Goal: Task Accomplishment & Management: Manage account settings

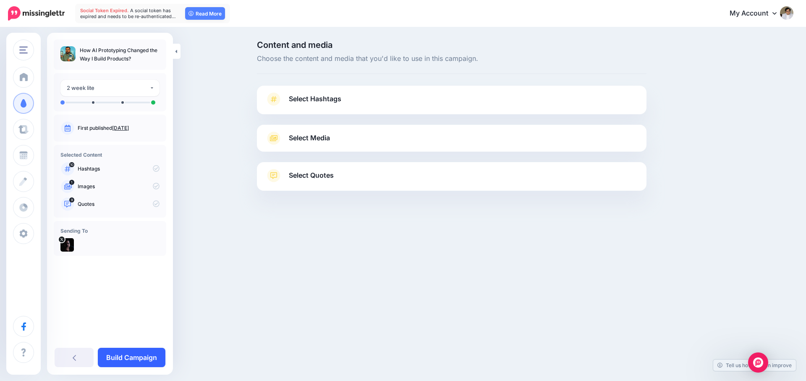
click at [137, 355] on link "Build Campaign" at bounding box center [132, 356] width 68 height 19
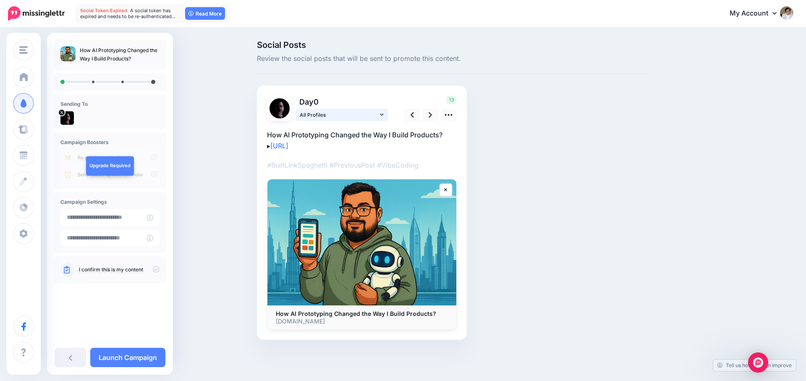
click at [382, 117] on icon at bounding box center [382, 115] width 4 height 6
click at [322, 130] on div "@gkmohit" at bounding box center [326, 133] width 78 height 10
click at [127, 270] on link "I confirm this is my content" at bounding box center [111, 269] width 64 height 7
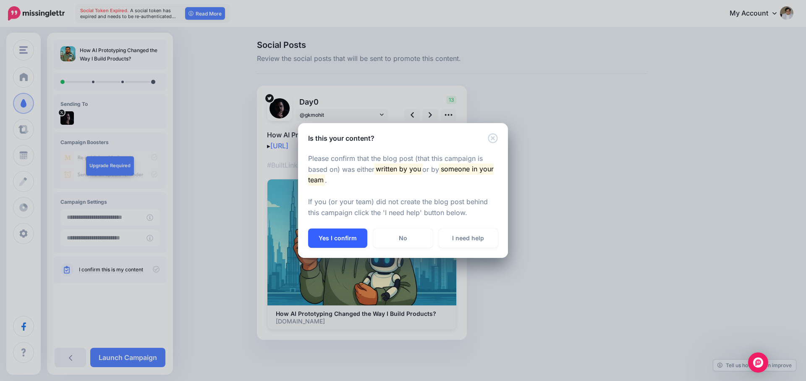
click at [336, 235] on button "Yes I confirm" at bounding box center [337, 237] width 59 height 19
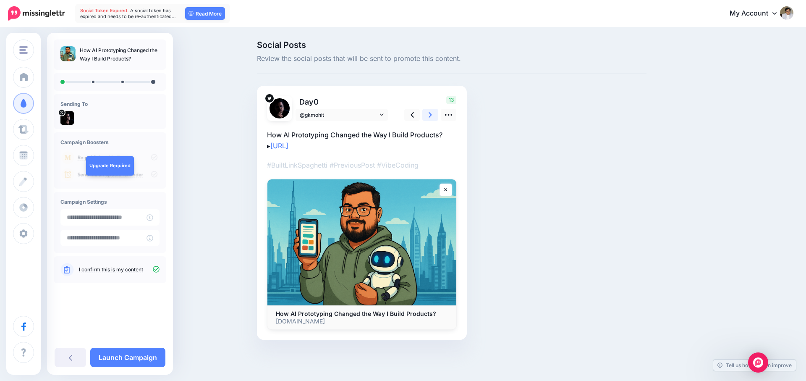
click at [429, 111] on icon at bounding box center [429, 114] width 3 height 9
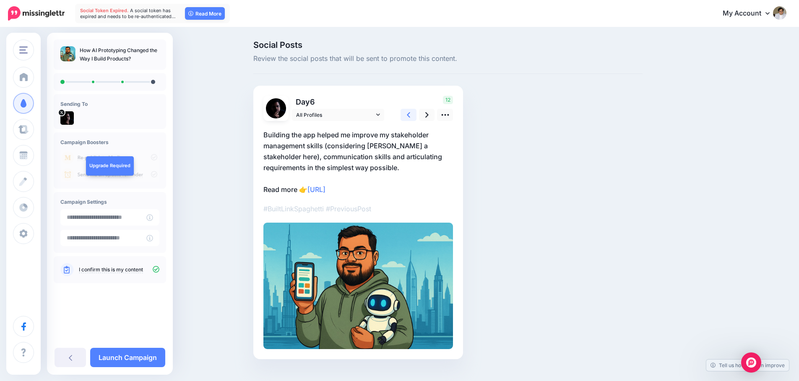
click at [410, 113] on icon at bounding box center [408, 114] width 3 height 9
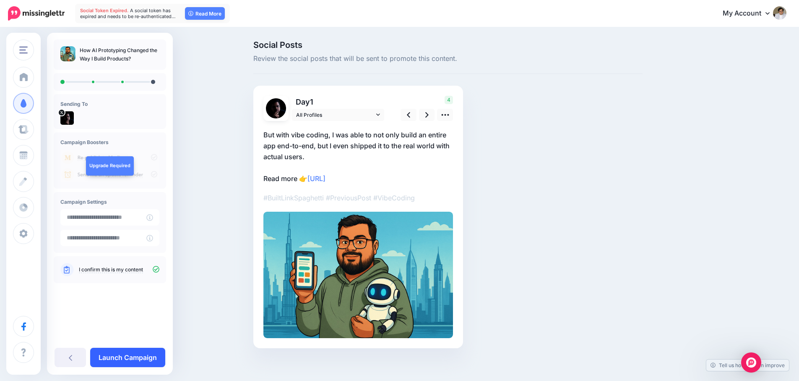
click at [115, 351] on link "Launch Campaign" at bounding box center [127, 356] width 75 height 19
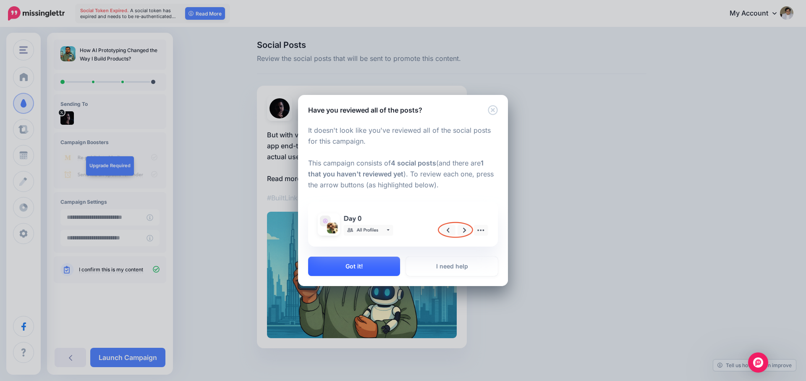
click at [378, 263] on button "Got it!" at bounding box center [354, 265] width 92 height 19
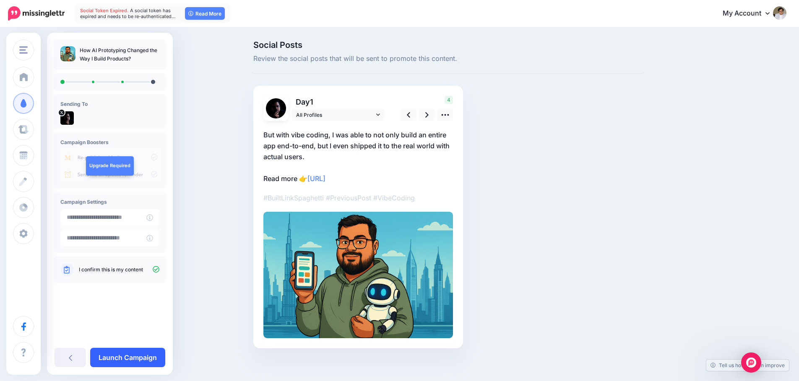
click at [135, 352] on link "Launch Campaign" at bounding box center [127, 356] width 75 height 19
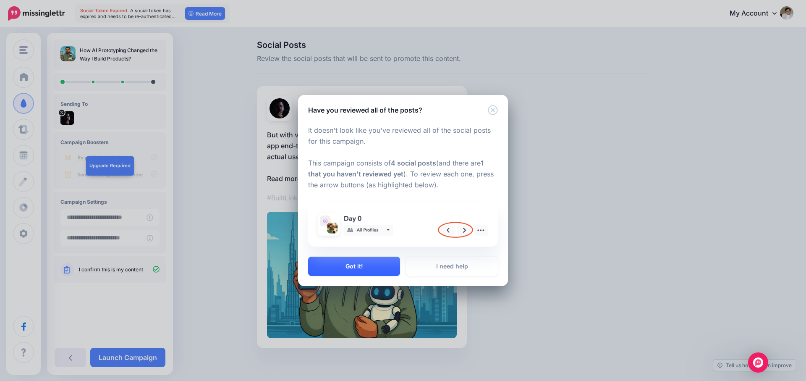
click at [387, 263] on button "Got it!" at bounding box center [354, 265] width 92 height 19
click at [387, 263] on div "Have you reviewed all of the posts? It doesn't look like you've reviewed all of…" at bounding box center [403, 190] width 806 height 381
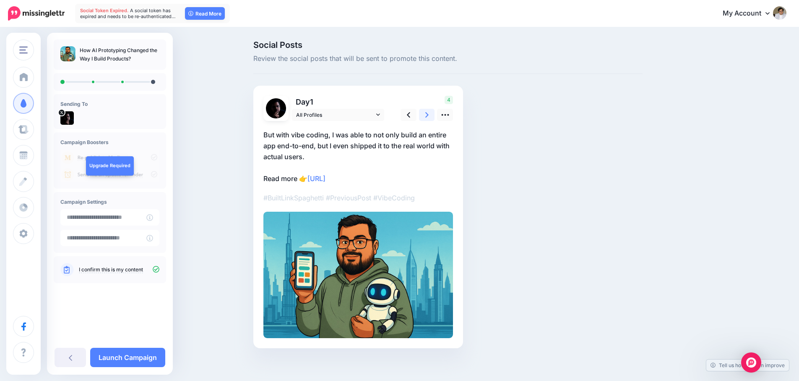
click at [428, 116] on icon at bounding box center [426, 114] width 3 height 9
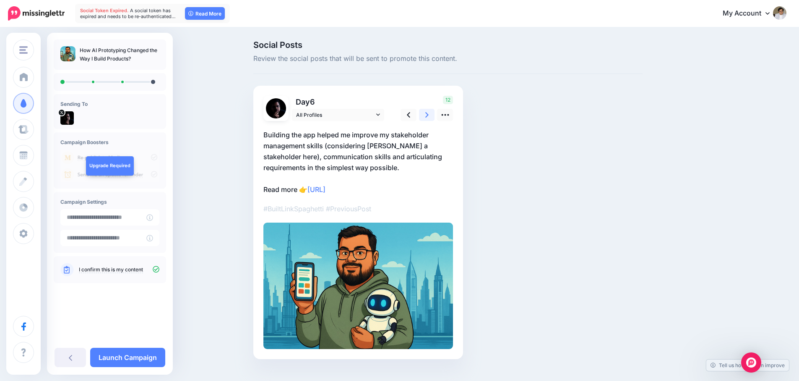
click at [428, 116] on icon at bounding box center [426, 114] width 3 height 9
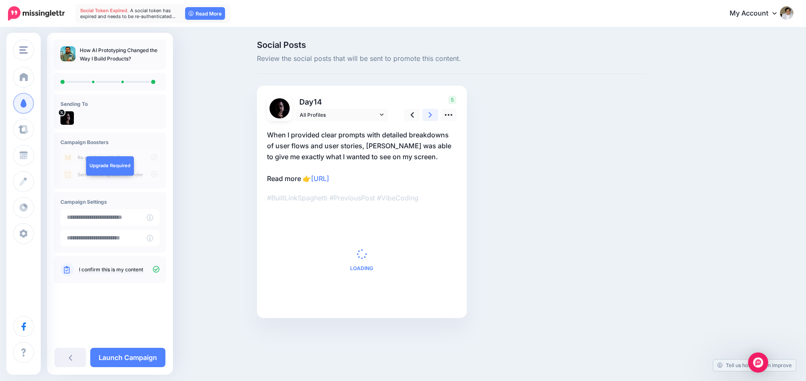
click at [428, 116] on icon at bounding box center [429, 114] width 3 height 9
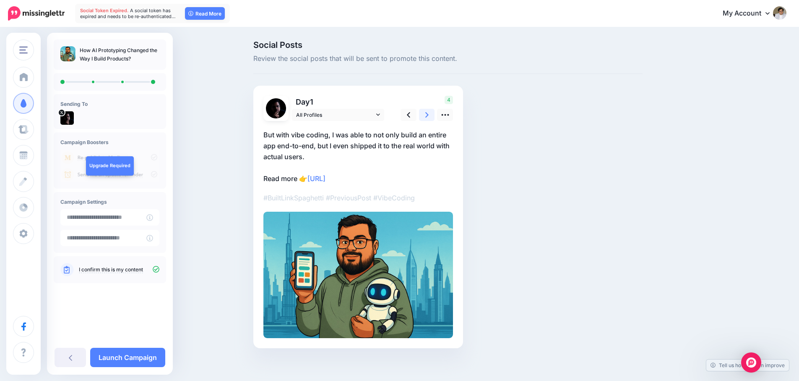
click at [428, 116] on icon at bounding box center [426, 114] width 3 height 9
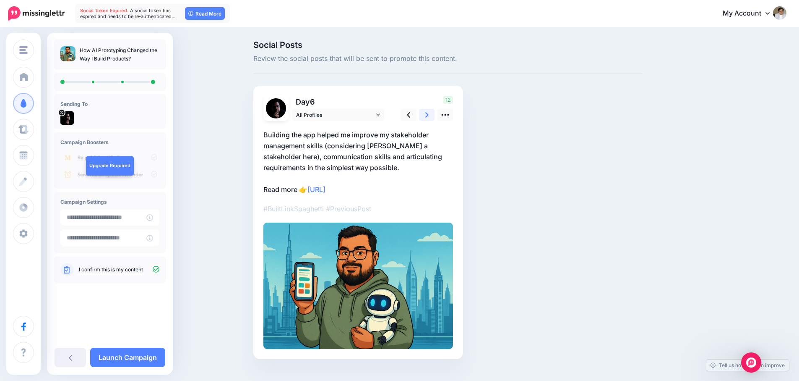
click at [428, 116] on icon at bounding box center [426, 114] width 3 height 9
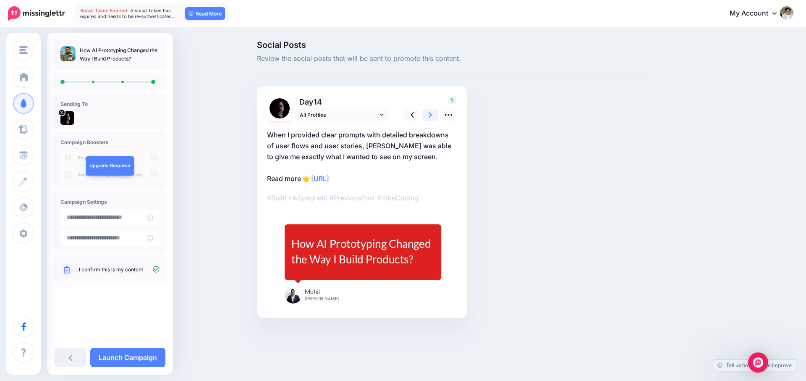
click at [428, 116] on icon at bounding box center [429, 114] width 3 height 9
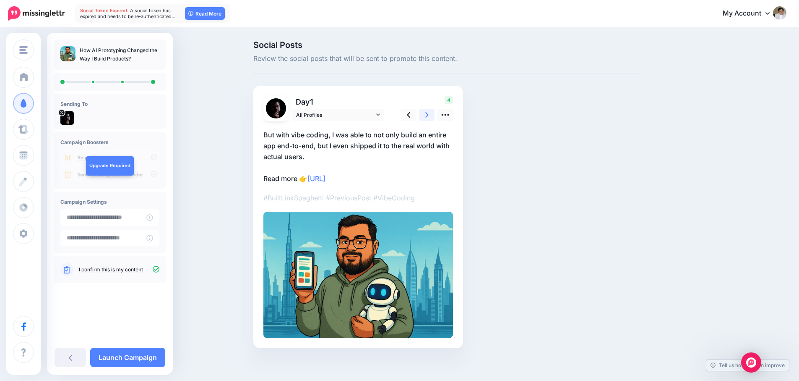
click at [428, 116] on icon at bounding box center [426, 114] width 3 height 9
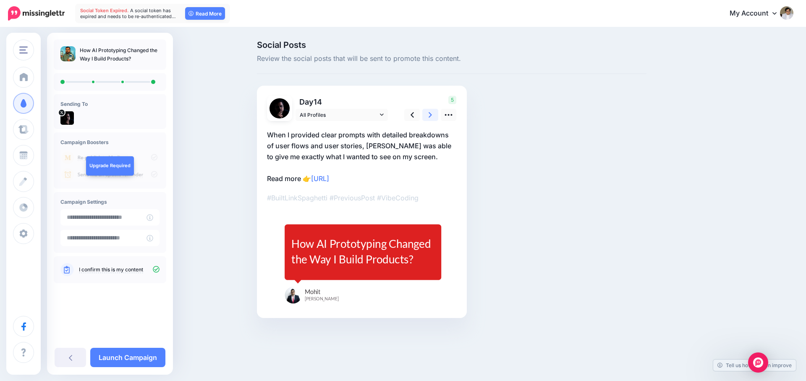
click at [428, 116] on icon at bounding box center [429, 114] width 3 height 9
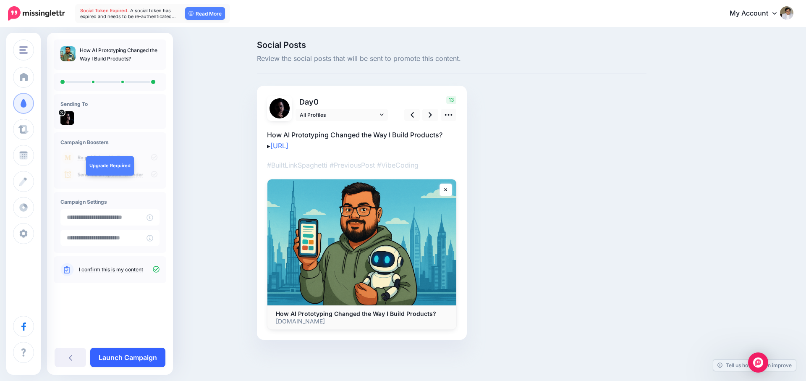
click at [141, 360] on link "Launch Campaign" at bounding box center [127, 356] width 75 height 19
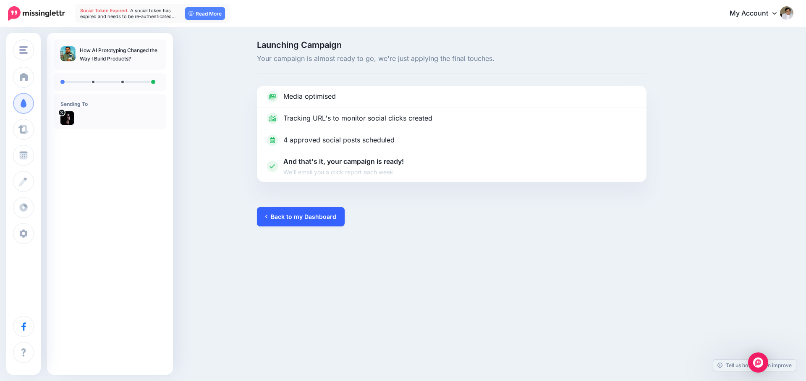
click at [279, 216] on link "Back to my Dashboard" at bounding box center [301, 216] width 88 height 19
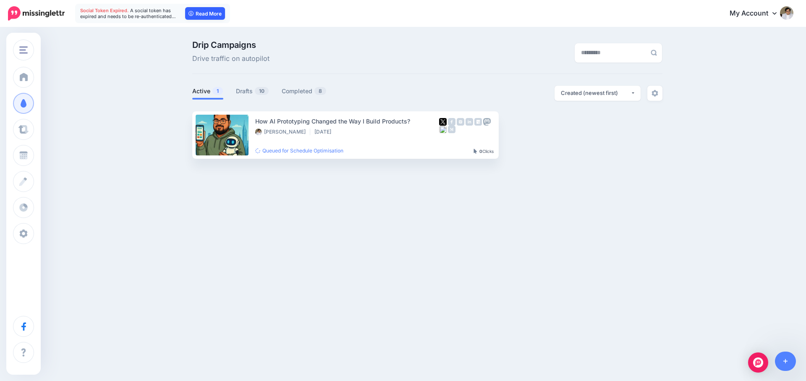
click at [196, 12] on link "Read More" at bounding box center [205, 13] width 40 height 13
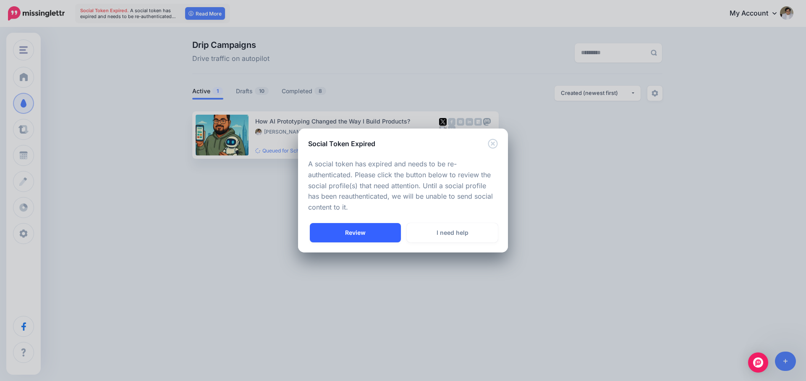
click at [350, 230] on link "Review" at bounding box center [355, 232] width 91 height 19
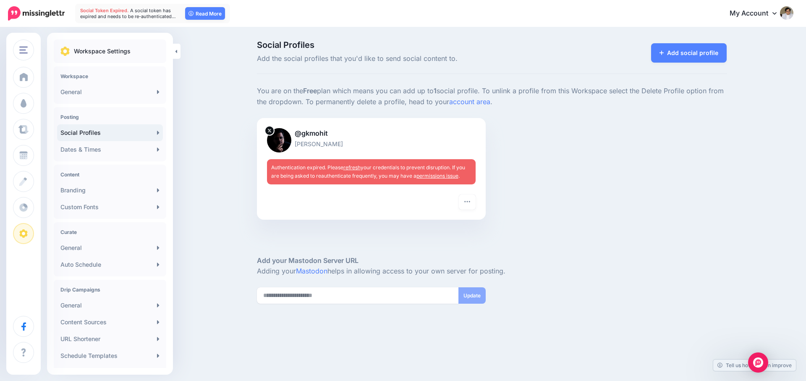
click at [357, 168] on link "refresh" at bounding box center [351, 167] width 17 height 6
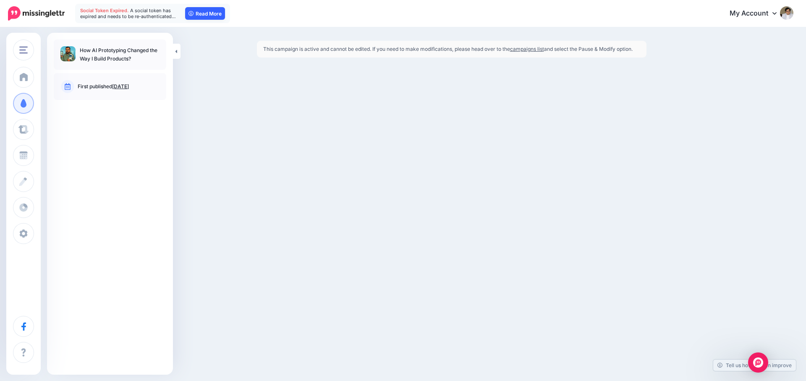
click at [203, 13] on link "Read More" at bounding box center [205, 13] width 40 height 13
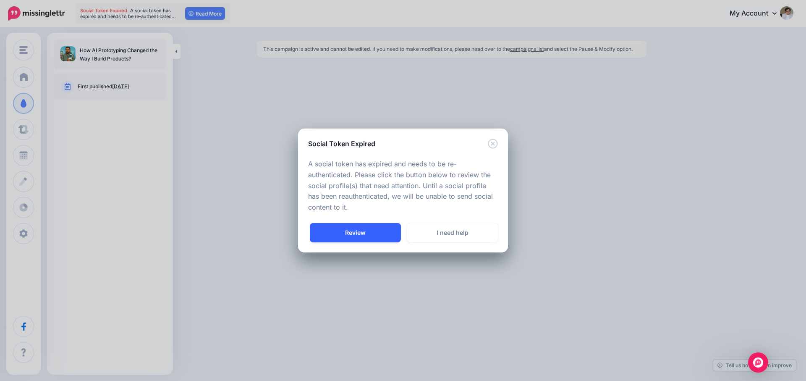
click at [353, 235] on link "Review" at bounding box center [355, 232] width 91 height 19
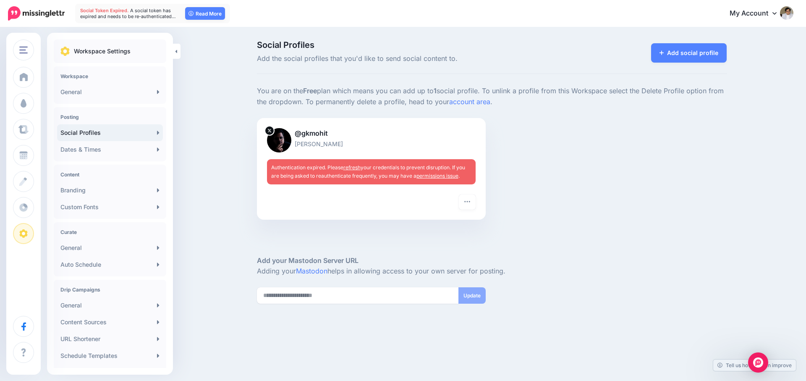
click at [352, 164] on link "refresh" at bounding box center [351, 167] width 17 height 6
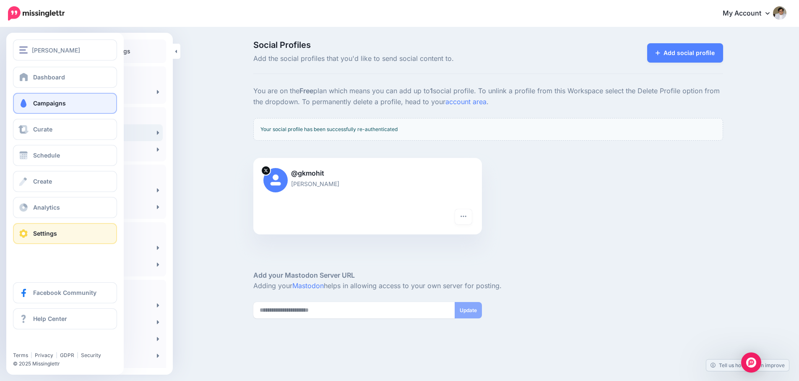
click at [43, 99] on span "Campaigns" at bounding box center [49, 102] width 33 height 7
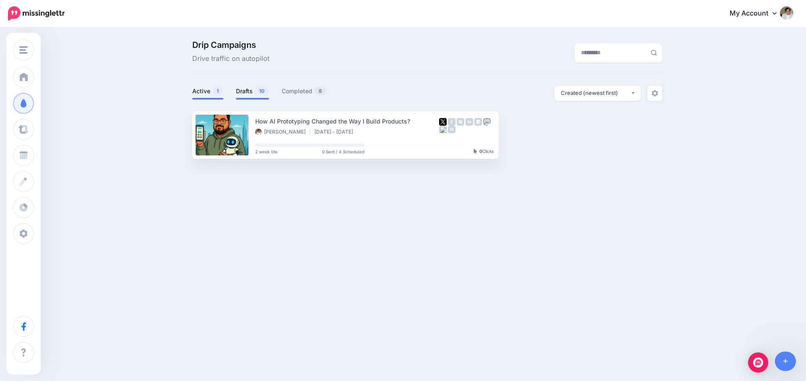
click at [246, 94] on link "Drafts 10" at bounding box center [252, 91] width 33 height 10
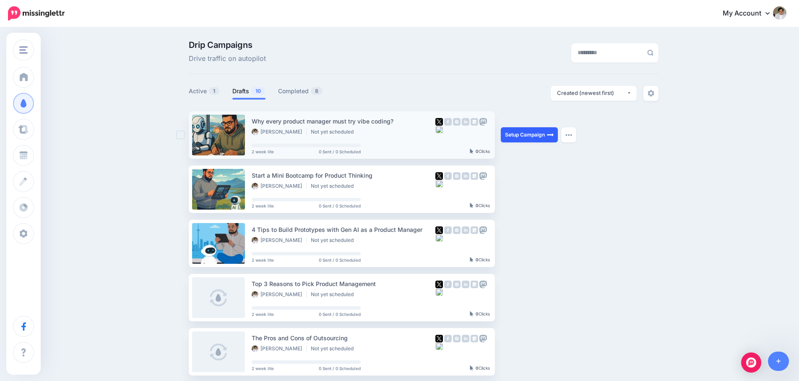
click at [516, 139] on link "Setup Campaign" at bounding box center [529, 134] width 57 height 15
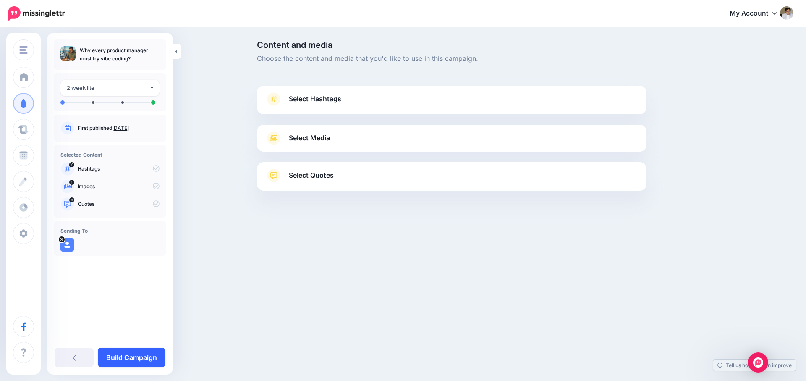
click at [135, 349] on link "Build Campaign" at bounding box center [132, 356] width 68 height 19
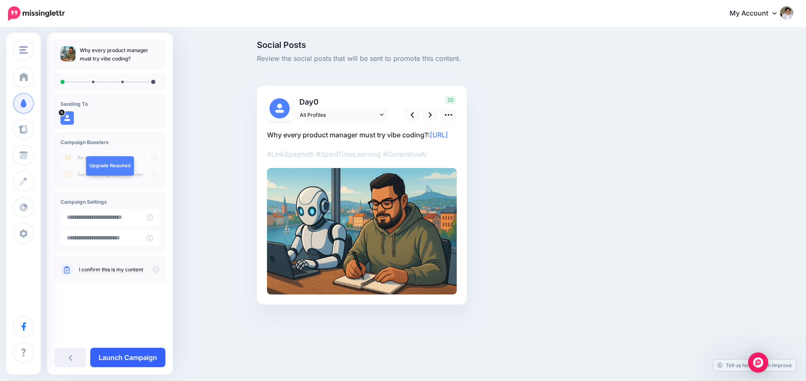
click at [146, 358] on link "Launch Campaign" at bounding box center [127, 356] width 75 height 19
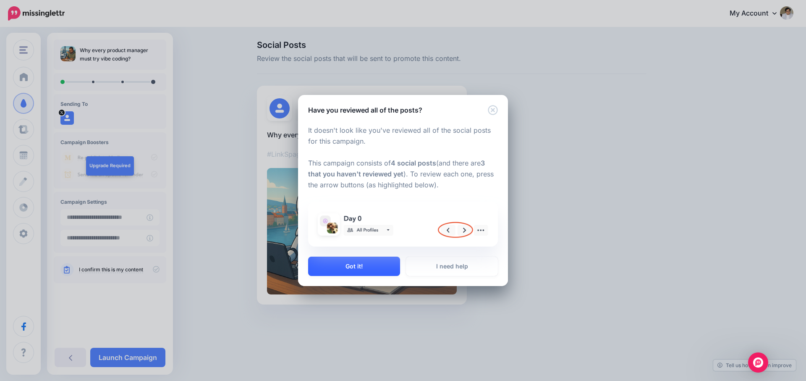
click at [380, 272] on button "Got it!" at bounding box center [354, 265] width 92 height 19
click at [380, 272] on div "Have you reviewed all of the posts? It doesn't look like you've reviewed all of…" at bounding box center [403, 190] width 806 height 381
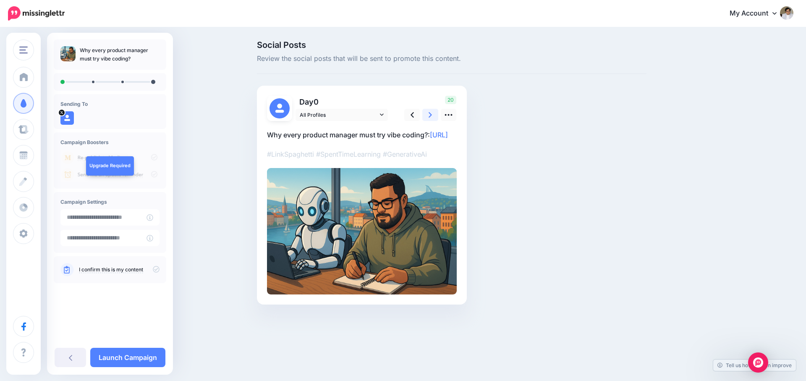
click at [430, 112] on icon at bounding box center [429, 114] width 3 height 9
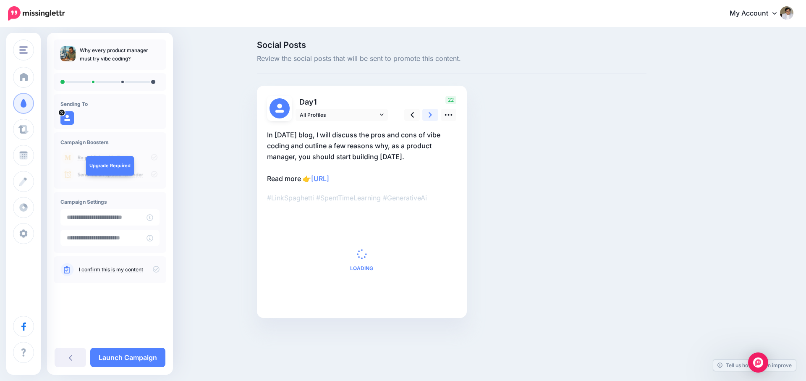
click at [430, 112] on icon at bounding box center [429, 114] width 3 height 9
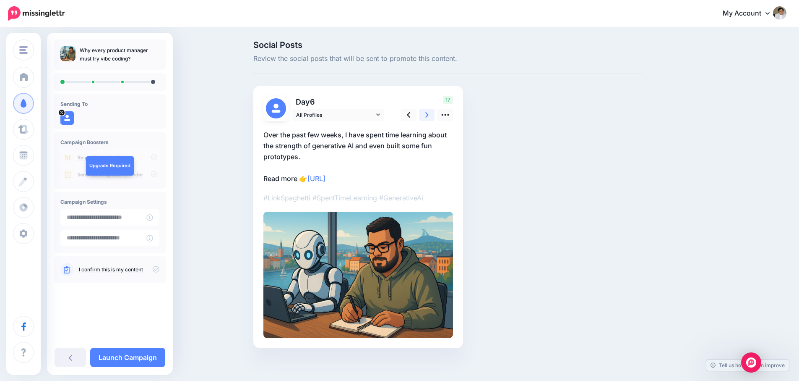
click at [429, 112] on icon at bounding box center [426, 114] width 3 height 9
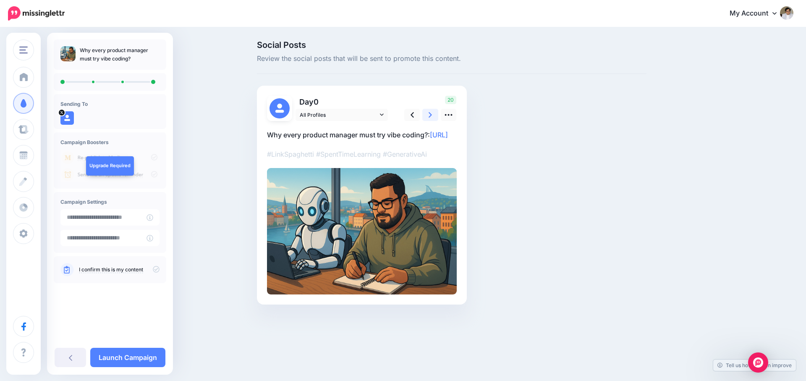
click at [430, 112] on icon at bounding box center [429, 114] width 3 height 9
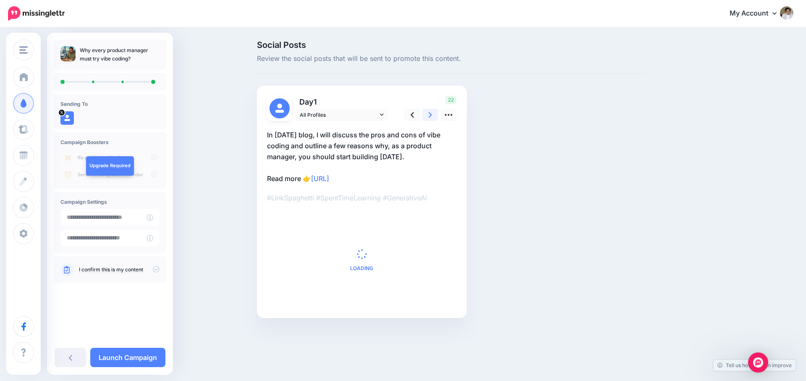
click at [430, 112] on icon at bounding box center [429, 114] width 3 height 9
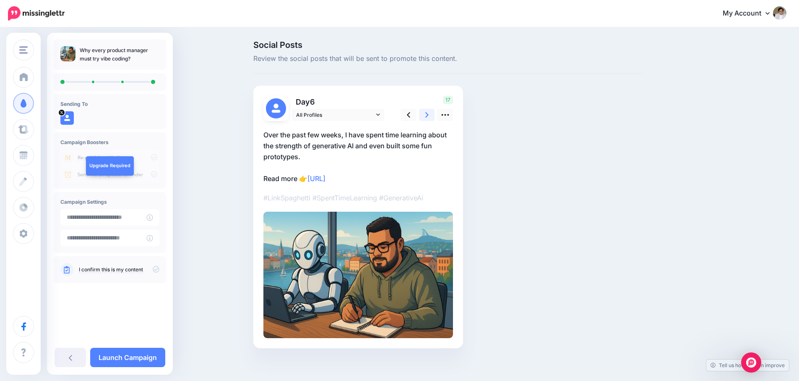
click at [429, 112] on icon at bounding box center [426, 114] width 3 height 9
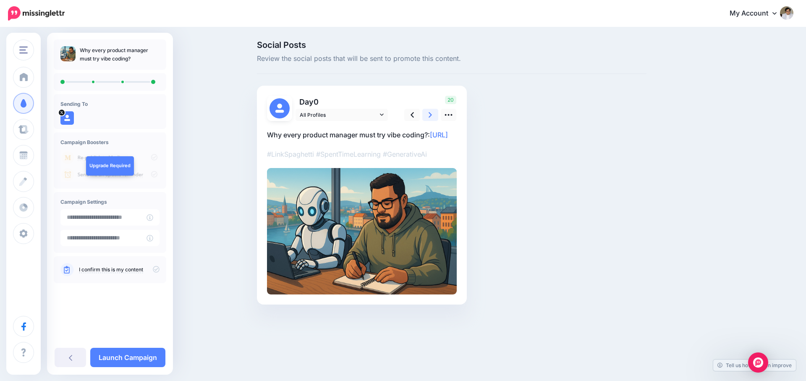
click at [430, 112] on icon at bounding box center [429, 114] width 3 height 9
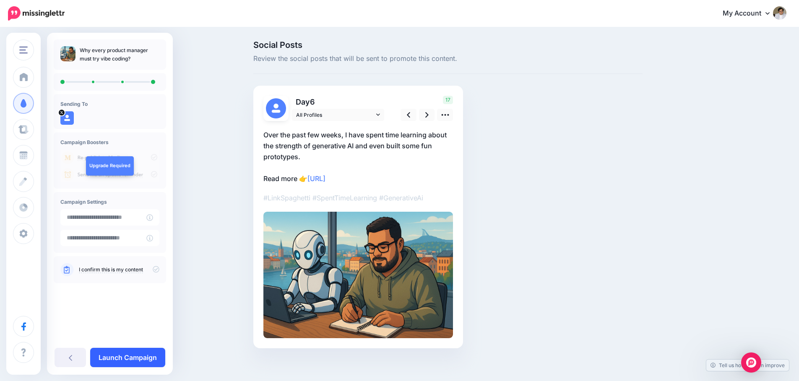
click at [136, 356] on link "Launch Campaign" at bounding box center [127, 356] width 75 height 19
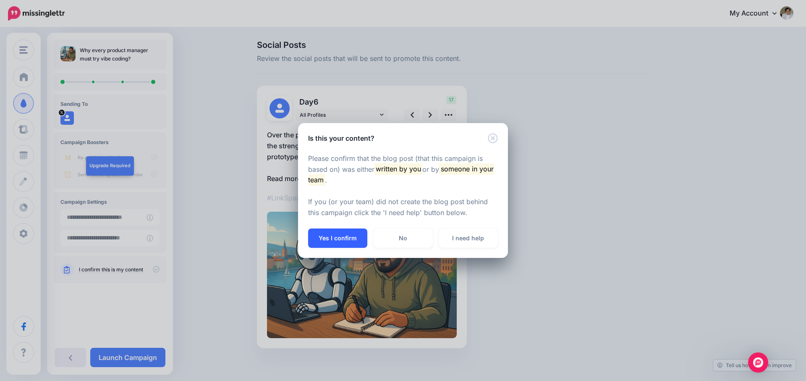
click at [330, 231] on button "Yes I confirm" at bounding box center [337, 237] width 59 height 19
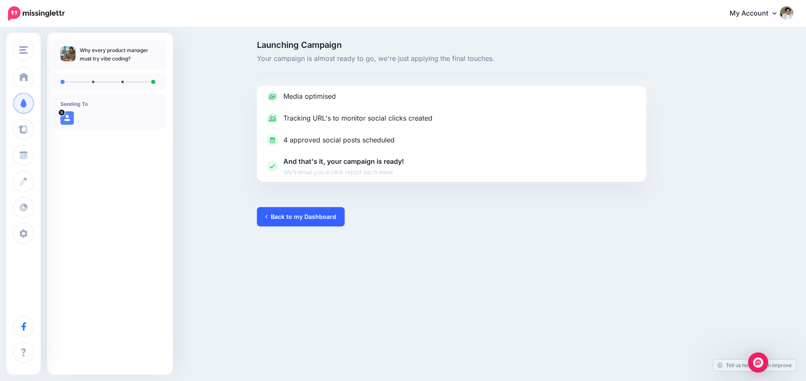
click at [292, 216] on link "Back to my Dashboard" at bounding box center [301, 216] width 88 height 19
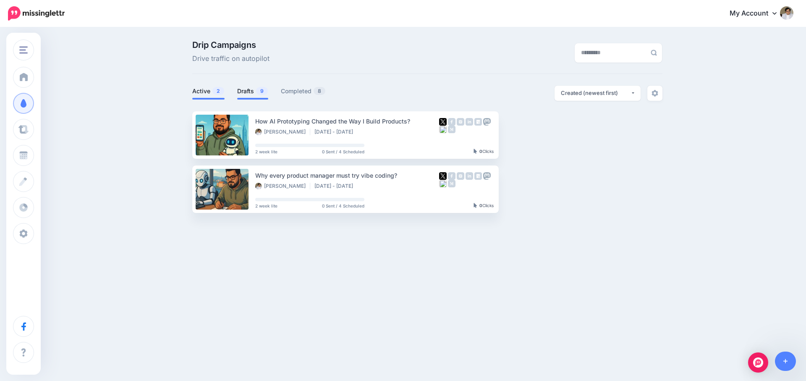
click at [245, 90] on link "Drafts 9" at bounding box center [252, 91] width 31 height 10
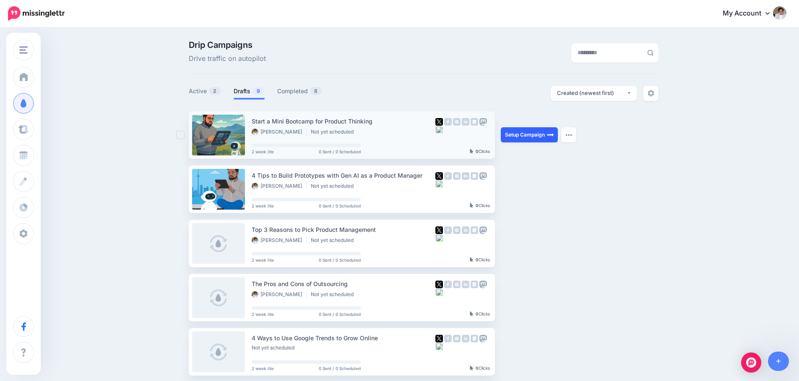
click at [509, 135] on link "Setup Campaign" at bounding box center [529, 134] width 57 height 15
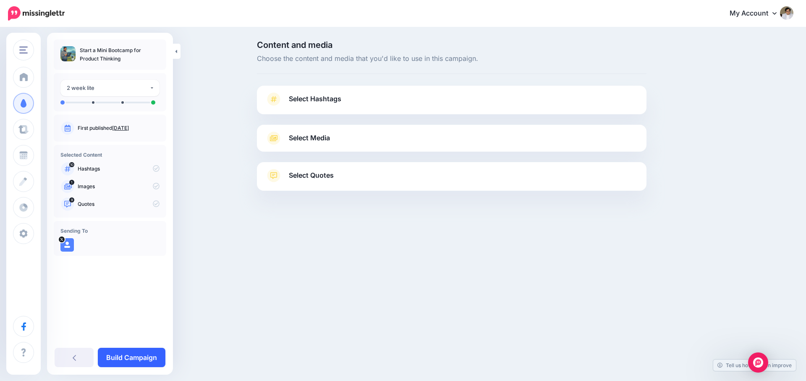
click at [124, 357] on link "Build Campaign" at bounding box center [132, 356] width 68 height 19
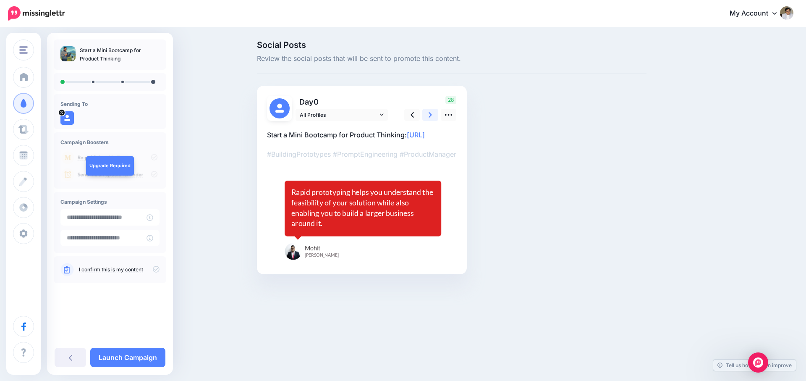
click at [430, 116] on icon at bounding box center [429, 114] width 3 height 9
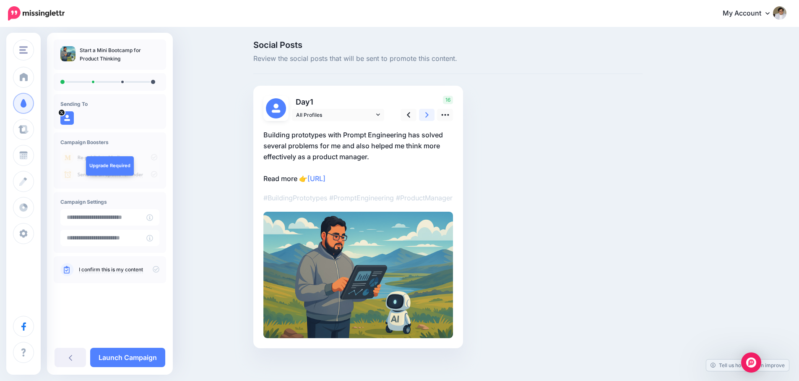
click at [429, 116] on icon at bounding box center [426, 114] width 3 height 9
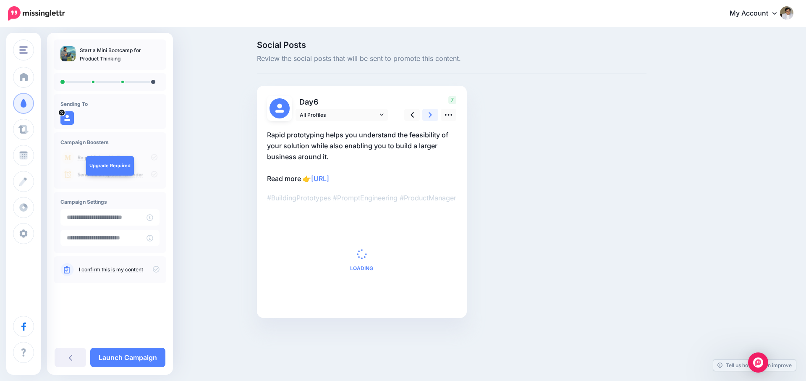
click at [431, 116] on icon at bounding box center [429, 114] width 3 height 9
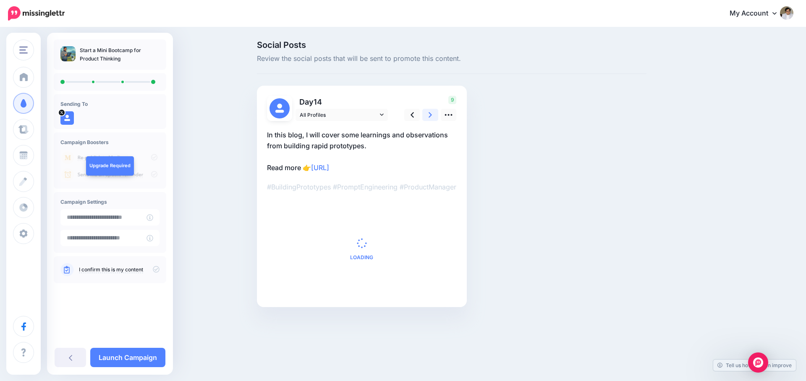
click at [431, 116] on icon at bounding box center [429, 114] width 3 height 9
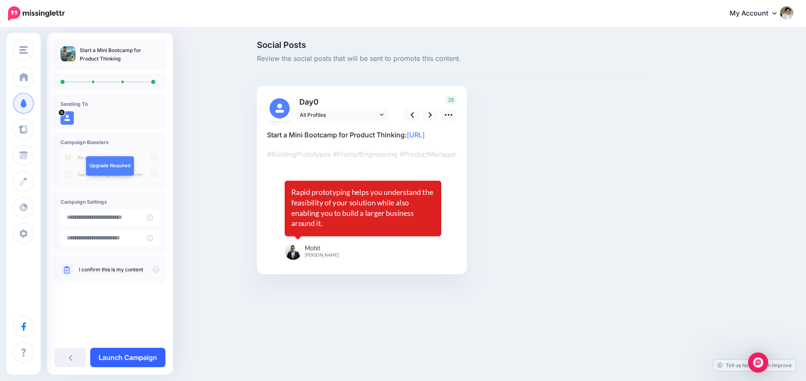
click at [157, 347] on link "Launch Campaign" at bounding box center [127, 356] width 75 height 19
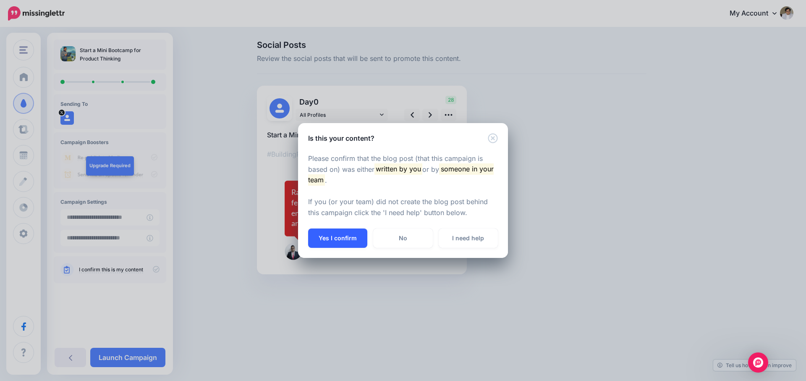
click at [350, 238] on button "Yes I confirm" at bounding box center [337, 237] width 59 height 19
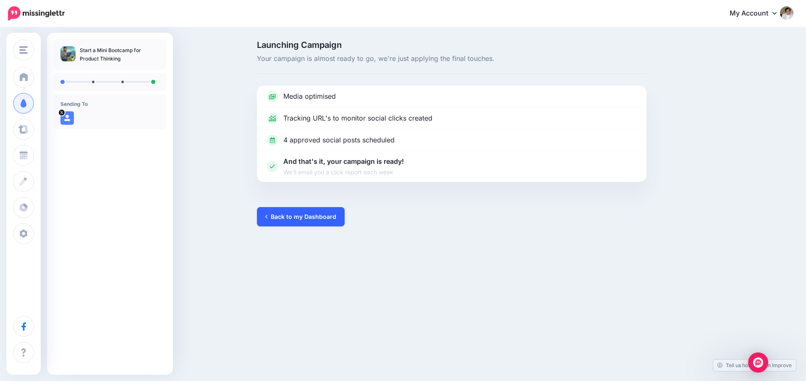
click at [317, 217] on link "Back to my Dashboard" at bounding box center [301, 216] width 88 height 19
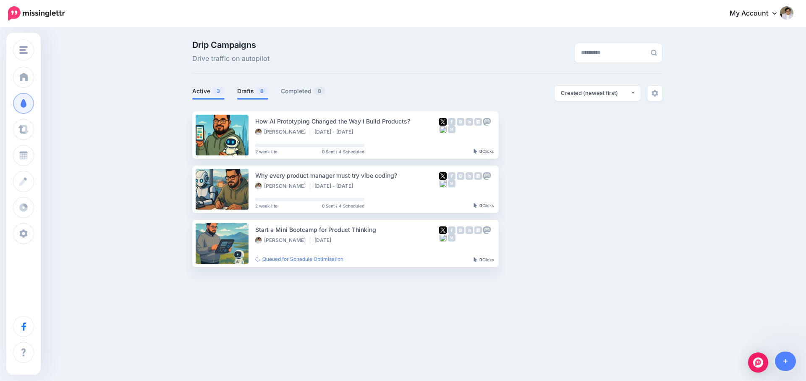
click at [255, 94] on link "Drafts 8" at bounding box center [252, 91] width 31 height 10
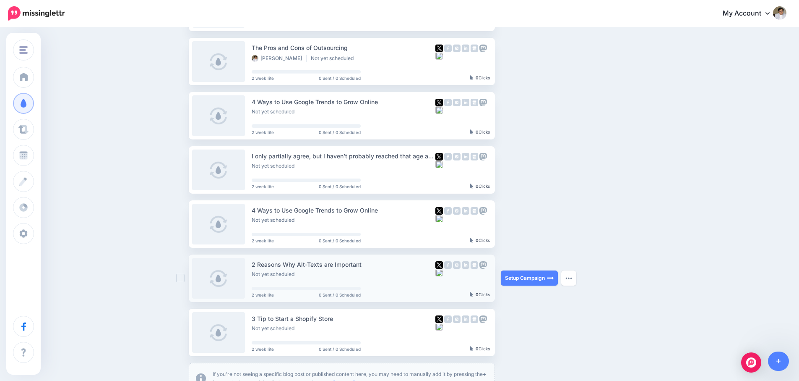
scroll to position [175, 0]
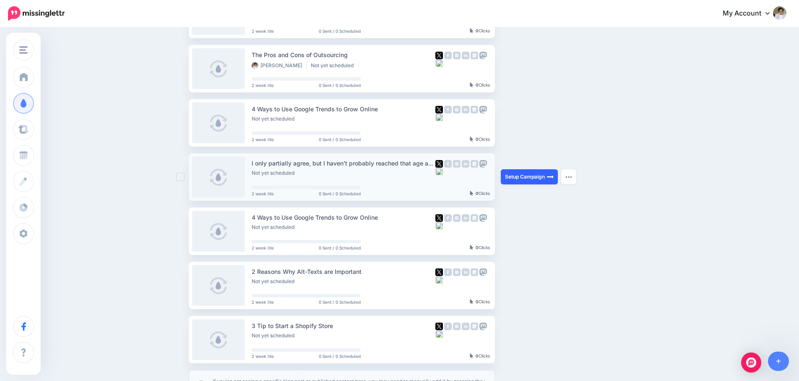
click at [510, 176] on link "Setup Campaign" at bounding box center [529, 176] width 57 height 15
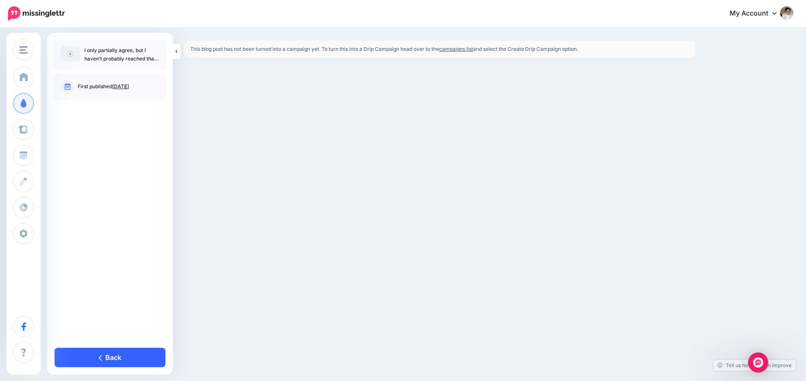
click at [133, 357] on link "Back" at bounding box center [110, 356] width 111 height 19
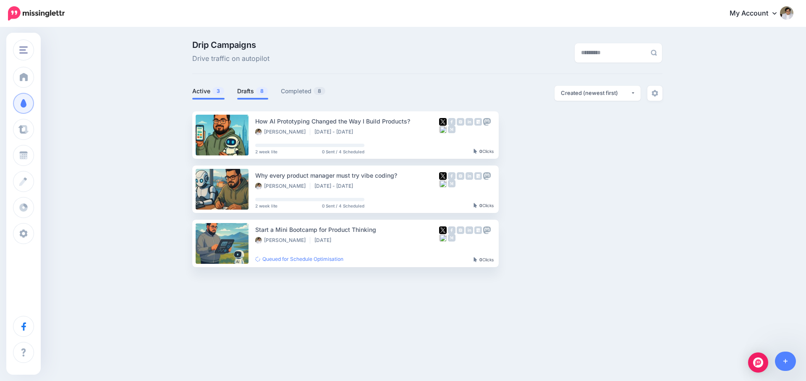
click at [246, 89] on link "Drafts 8" at bounding box center [252, 91] width 31 height 10
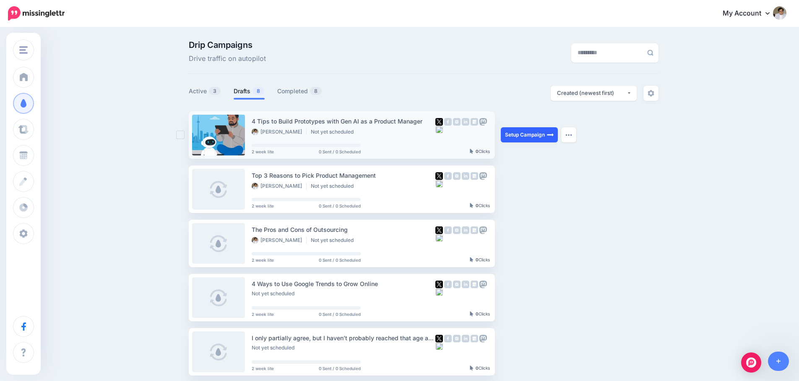
click at [518, 136] on link "Setup Campaign" at bounding box center [529, 134] width 57 height 15
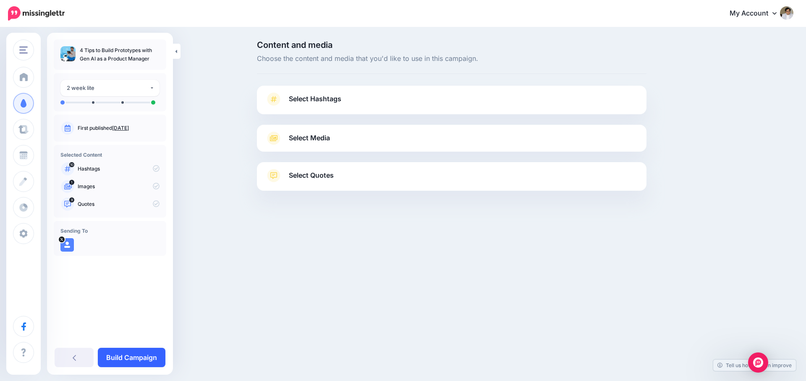
click at [126, 355] on link "Build Campaign" at bounding box center [132, 356] width 68 height 19
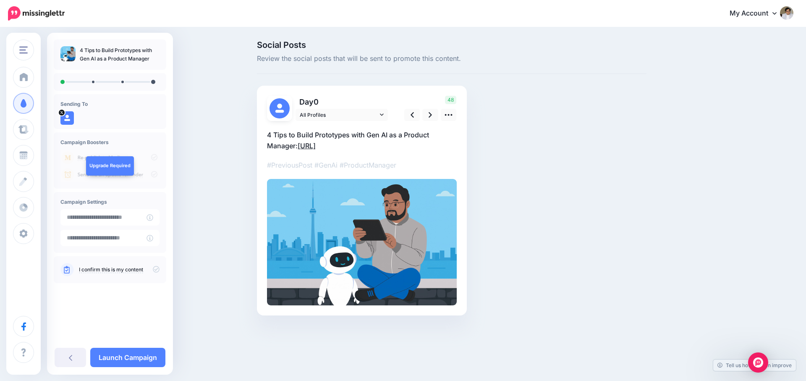
click at [316, 144] on link "[URL]" at bounding box center [307, 145] width 18 height 8
drag, startPoint x: 298, startPoint y: 146, endPoint x: 362, endPoint y: 147, distance: 63.8
click at [362, 147] on textarea "**********" at bounding box center [362, 140] width 190 height 22
click at [430, 119] on icon at bounding box center [429, 114] width 3 height 9
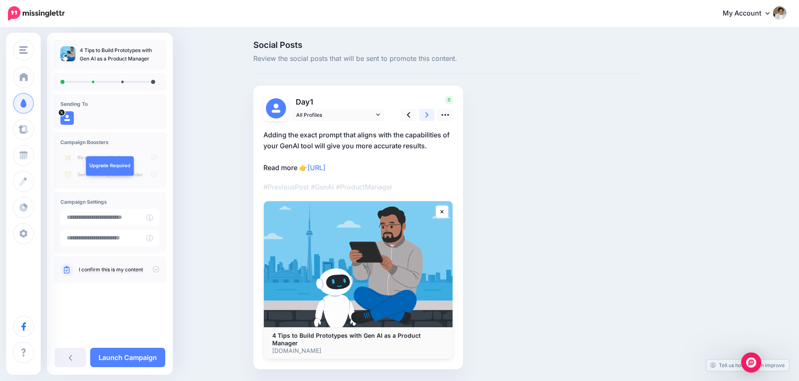
click at [429, 119] on icon at bounding box center [426, 114] width 3 height 9
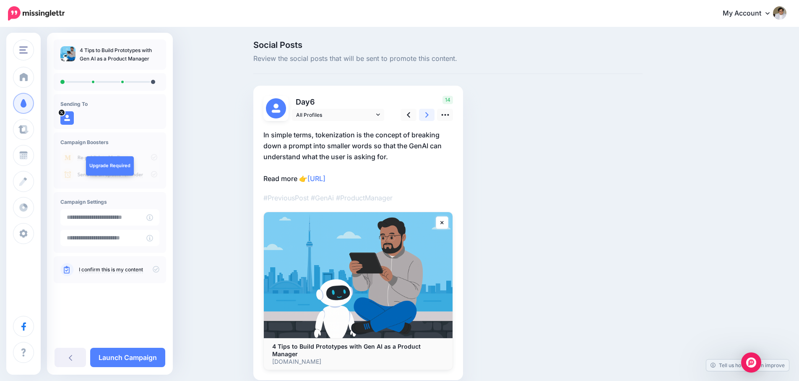
click at [429, 119] on icon at bounding box center [426, 114] width 3 height 9
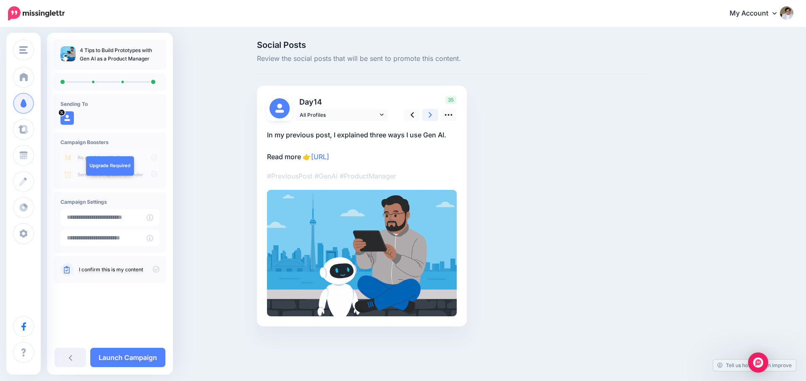
click at [430, 119] on icon at bounding box center [429, 114] width 3 height 9
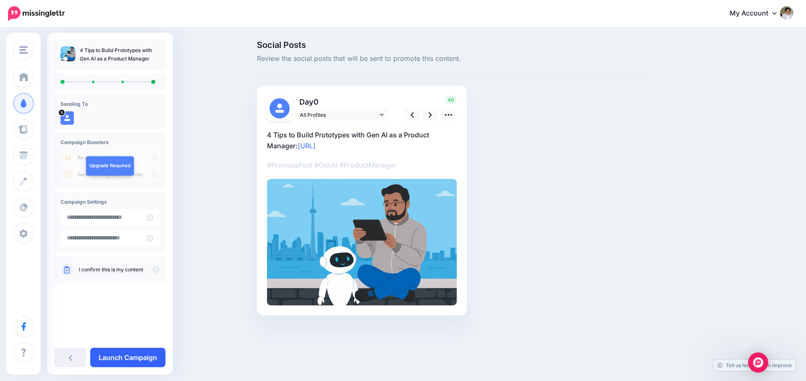
click at [124, 362] on link "Launch Campaign" at bounding box center [127, 356] width 75 height 19
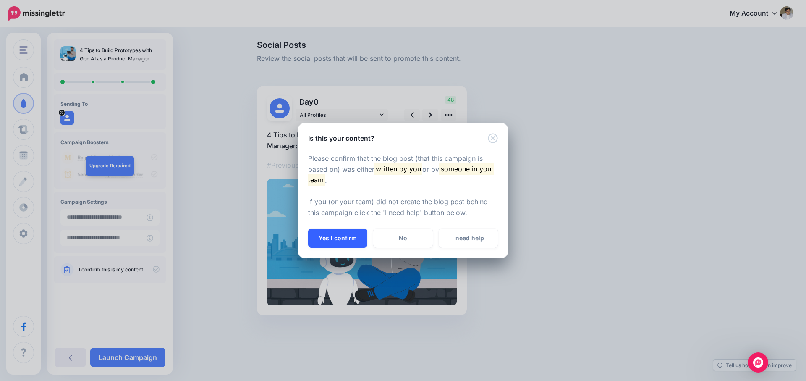
click at [350, 240] on button "Yes I confirm" at bounding box center [337, 237] width 59 height 19
click at [350, 240] on div "Is this your content? Please confirm that the blog post (that this campaign is …" at bounding box center [403, 190] width 806 height 381
